Goal: Information Seeking & Learning: Learn about a topic

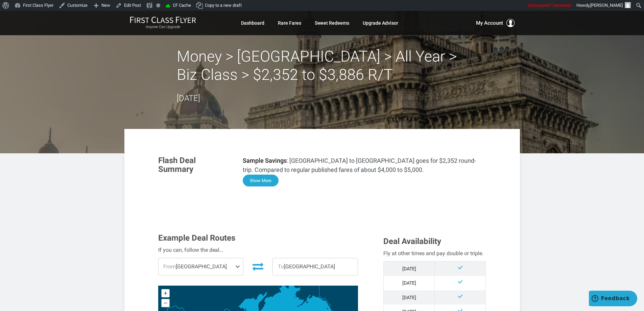
click at [269, 178] on button "Show More" at bounding box center [261, 181] width 36 height 12
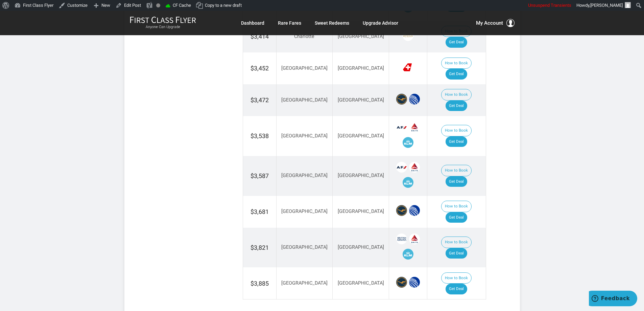
scroll to position [1165, 0]
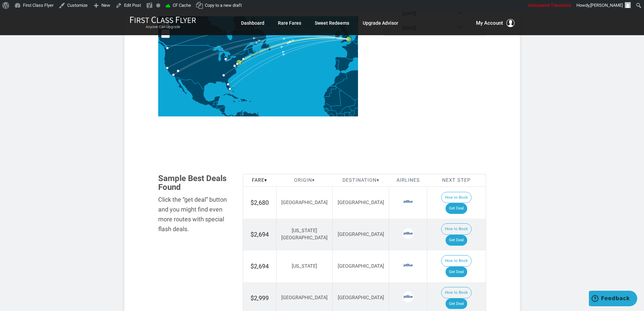
scroll to position [271, 0]
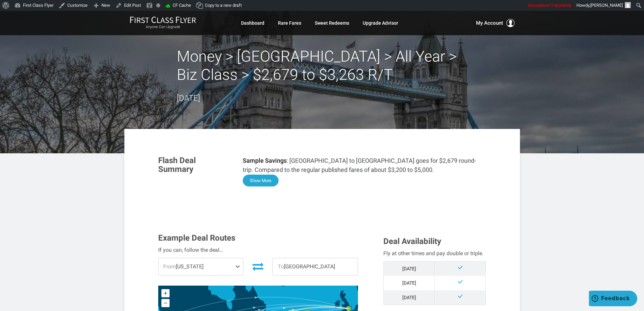
click at [259, 180] on button "Show More" at bounding box center [261, 181] width 36 height 12
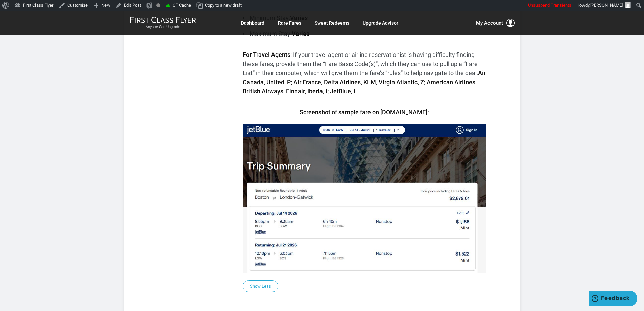
scroll to position [507, 0]
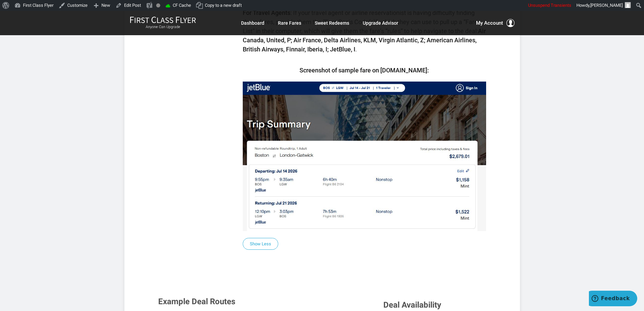
drag, startPoint x: 538, startPoint y: 183, endPoint x: 562, endPoint y: 155, distance: 37.1
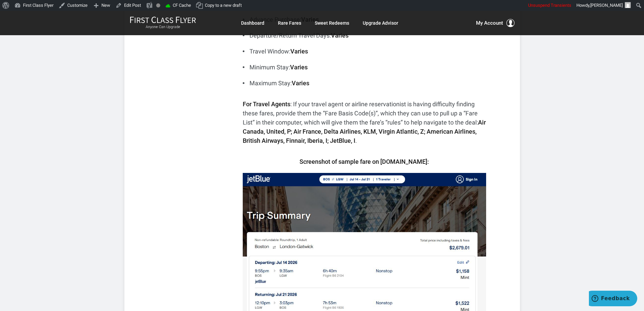
scroll to position [0, 0]
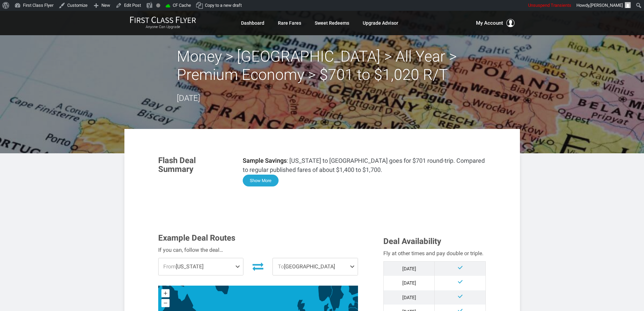
click at [258, 176] on button "Show More" at bounding box center [261, 181] width 36 height 12
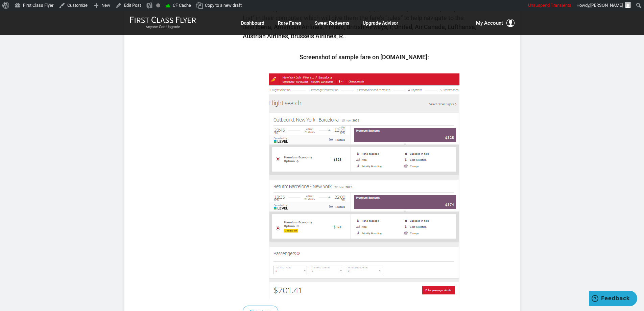
scroll to position [372, 0]
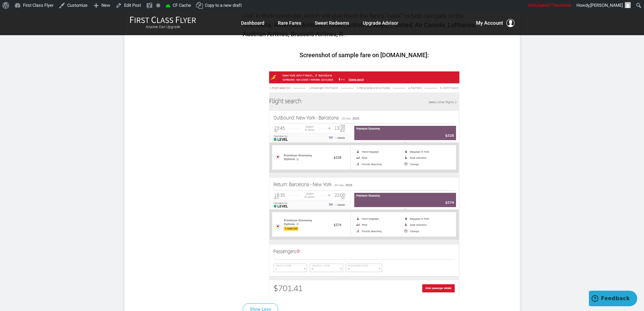
click at [475, 120] on p at bounding box center [364, 183] width 243 height 225
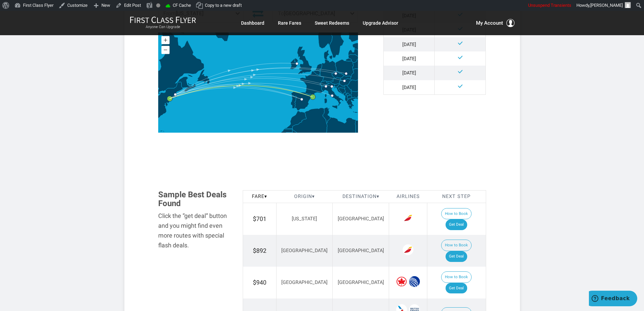
scroll to position [617, 0]
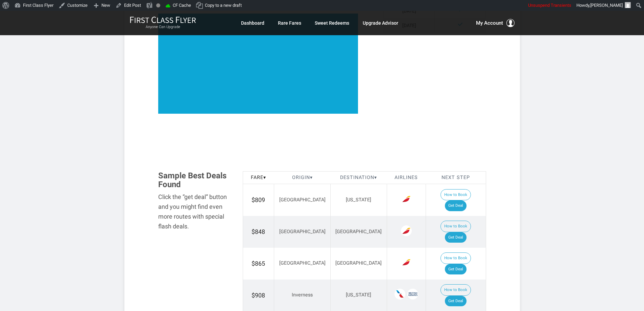
scroll to position [817, 0]
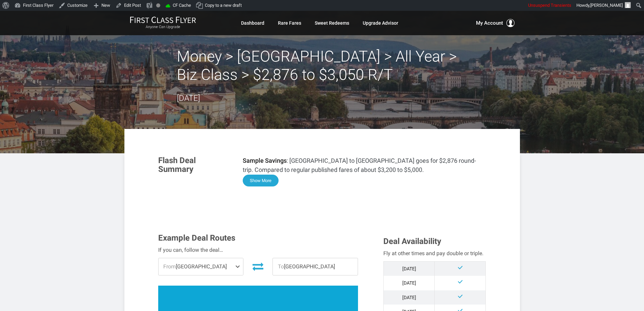
click at [257, 183] on button "Show More" at bounding box center [261, 181] width 36 height 12
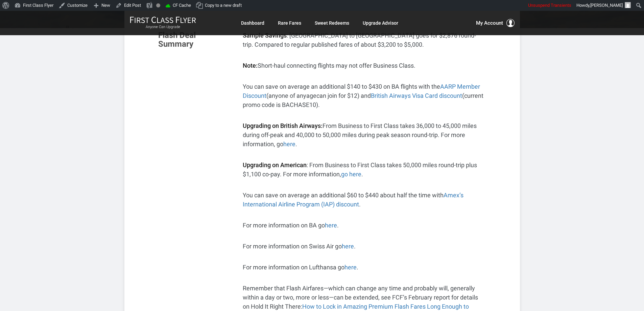
scroll to position [135, 0]
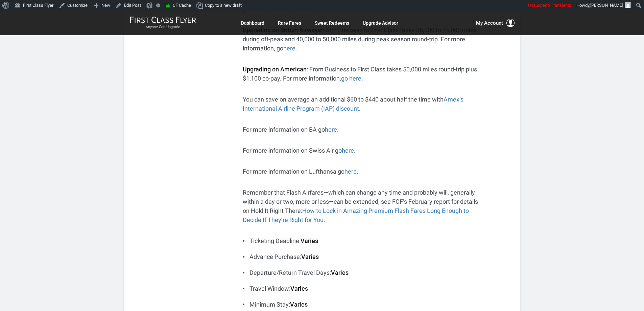
scroll to position [237, 0]
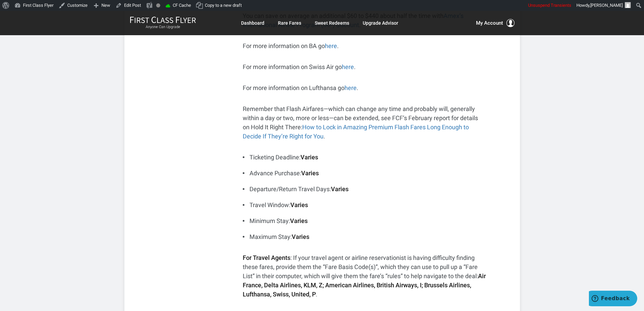
scroll to position [338, 0]
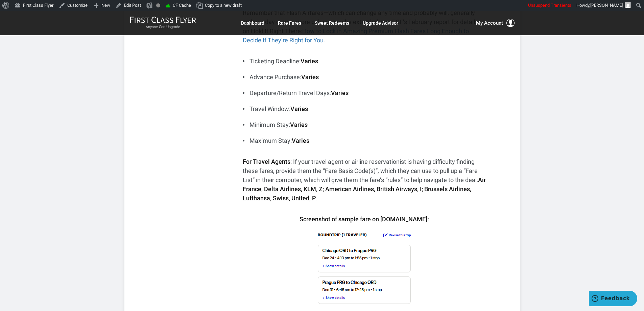
scroll to position [406, 0]
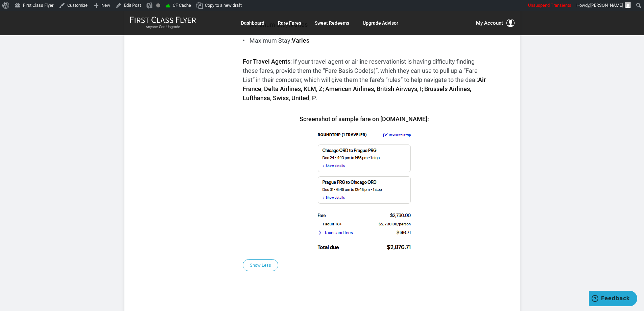
scroll to position [507, 0]
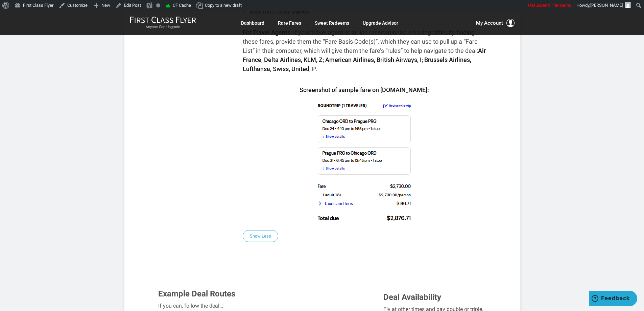
scroll to position [541, 0]
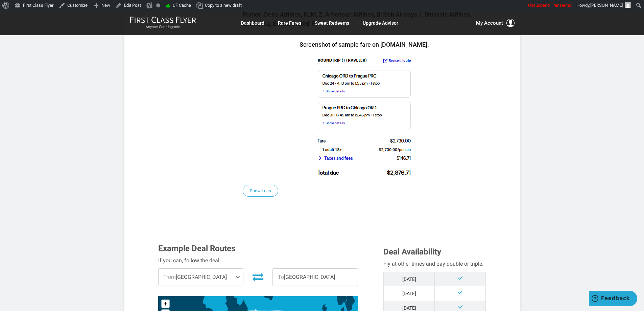
scroll to position [609, 0]
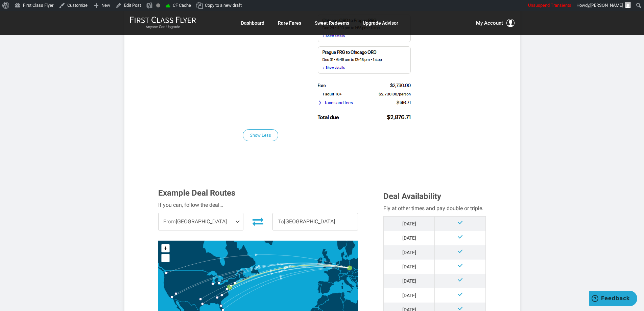
scroll to position [643, 0]
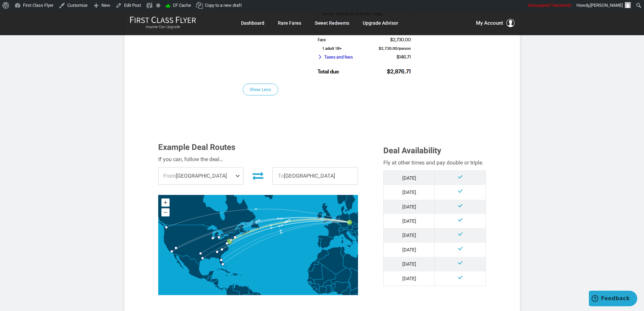
scroll to position [676, 0]
click at [522, 177] on article "Money > Prague > All Year > Biz Class > $2,876 to $3,050 R/T August 12, 2025 Fl…" at bounding box center [322, 301] width 644 height 1934
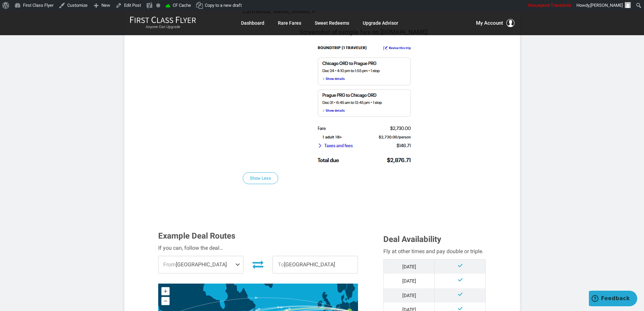
scroll to position [636, 0]
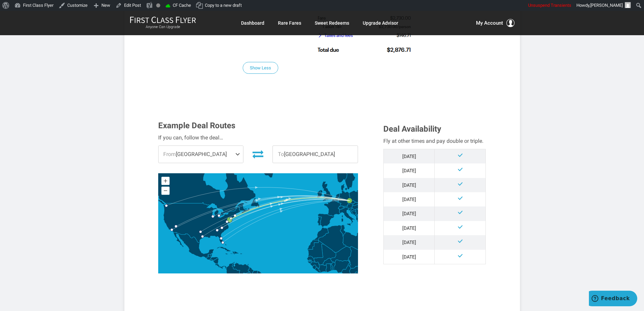
scroll to position [704, 0]
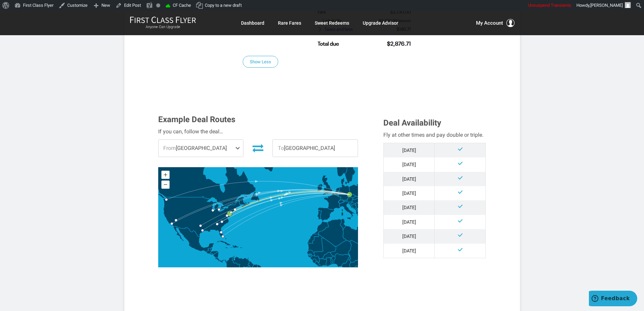
click at [547, 113] on article "Money > Prague > All Year > Biz Class > $2,876 to $3,050 R/T August 12, 2025 Fl…" at bounding box center [322, 274] width 644 height 1934
click at [547, 111] on article "Money > Prague > All Year > Biz Class > $2,876 to $3,050 R/T August 12, 2025 Fl…" at bounding box center [322, 274] width 644 height 1934
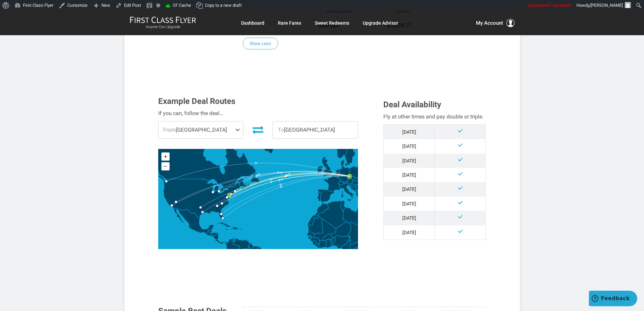
scroll to position [738, 0]
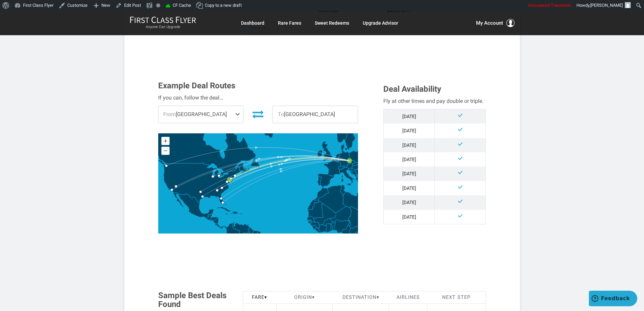
click at [546, 110] on article "Money > Prague > All Year > Biz Class > $2,876 to $3,050 R/T August 12, 2025 Fl…" at bounding box center [322, 240] width 644 height 1934
click at [545, 109] on article "Money > Prague > All Year > Biz Class > $2,876 to $3,050 R/T August 12, 2025 Fl…" at bounding box center [322, 240] width 644 height 1934
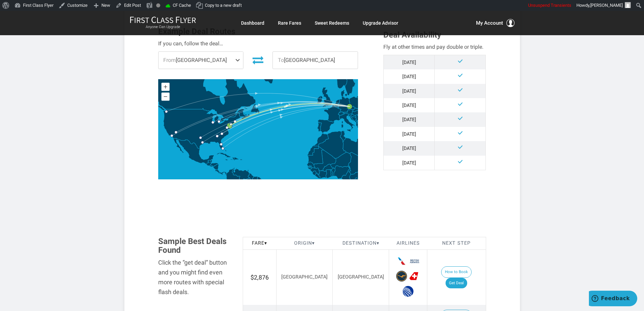
scroll to position [805, 0]
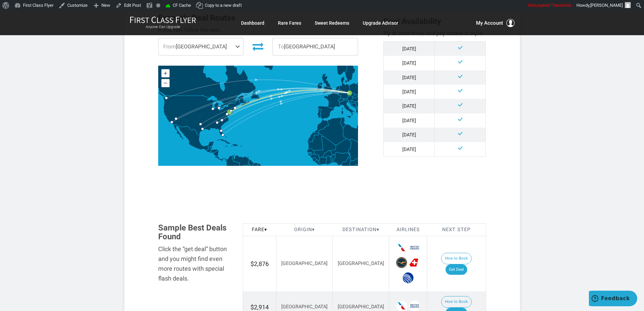
click at [545, 109] on article "Money > Prague > All Year > Biz Class > $2,876 to $3,050 R/T August 12, 2025 Fl…" at bounding box center [322, 173] width 644 height 1934
click at [543, 107] on article "Money > Prague > All Year > Biz Class > $2,876 to $3,050 R/T August 12, 2025 Fl…" at bounding box center [322, 173] width 644 height 1934
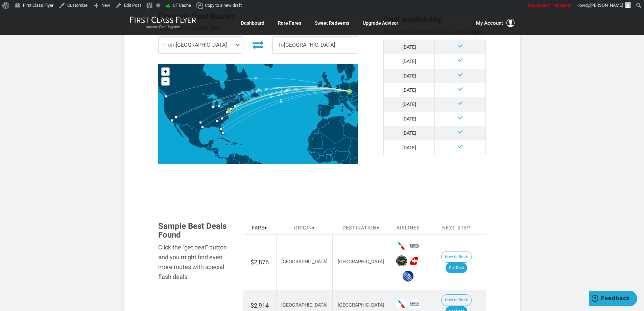
scroll to position [799, 0]
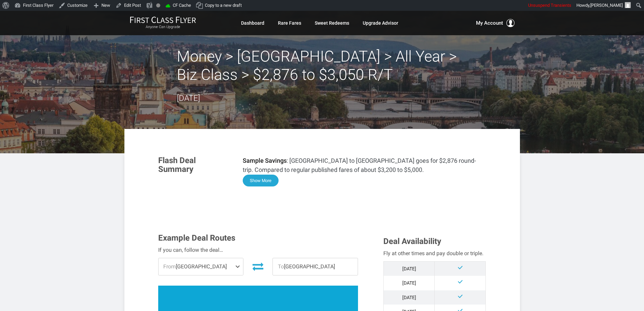
click at [267, 184] on button "Show More" at bounding box center [261, 181] width 36 height 12
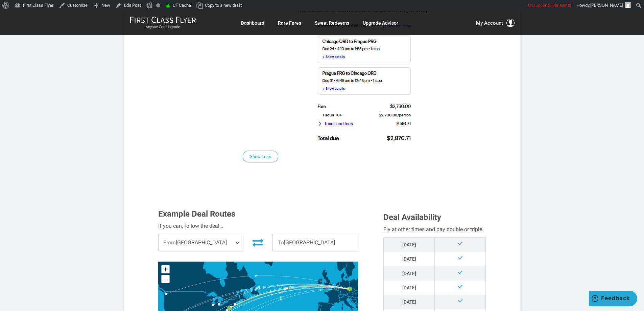
scroll to position [591, 0]
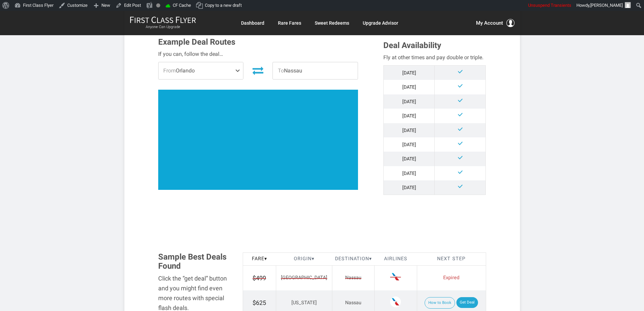
scroll to position [271, 0]
